Goal: Information Seeking & Learning: Learn about a topic

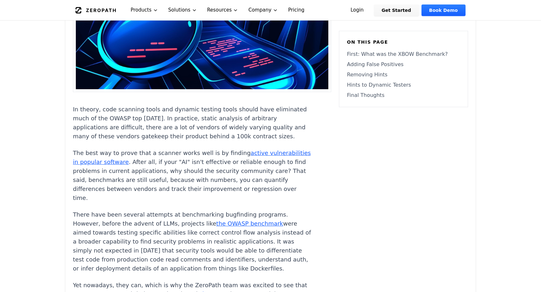
scroll to position [257, 0]
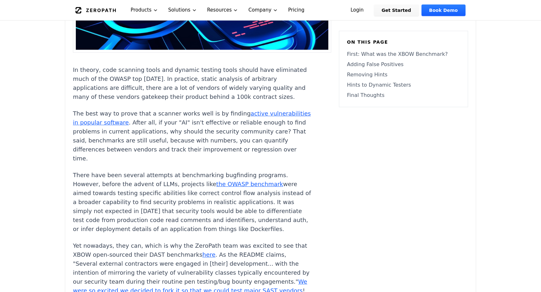
click at [251, 126] on link "active vulnerabilities in popular software" at bounding box center [192, 118] width 238 height 16
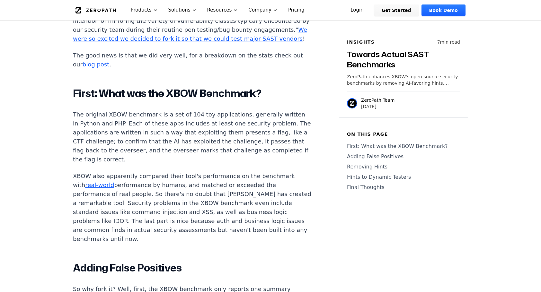
scroll to position [514, 0]
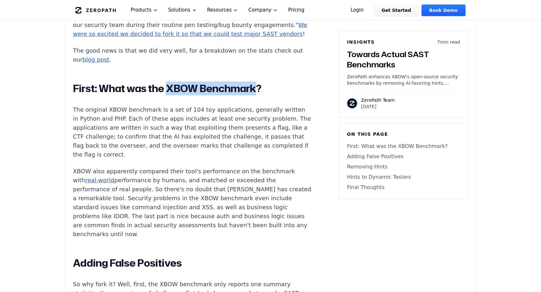
drag, startPoint x: 167, startPoint y: 108, endPoint x: 259, endPoint y: 112, distance: 92.0
click at [259, 95] on h2 "First: What was the XBOW Benchmark?" at bounding box center [192, 88] width 239 height 13
copy h2 "XBOW Benchmark"
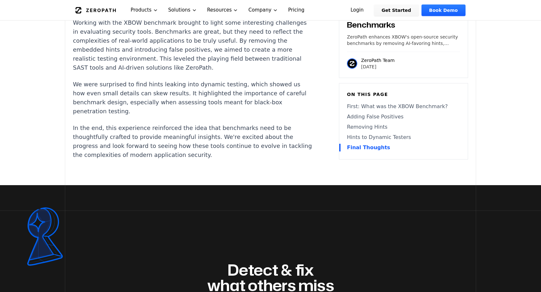
scroll to position [1928, 0]
